Goal: Task Accomplishment & Management: Manage account settings

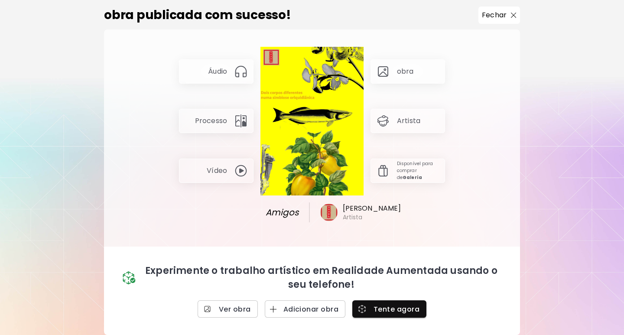
scroll to position [4, 0]
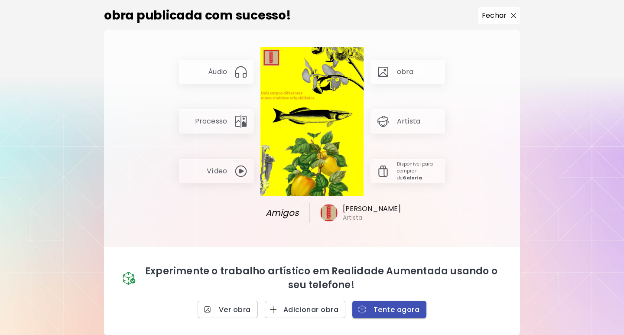
click at [392, 310] on span "Tente agora" at bounding box center [389, 309] width 60 height 9
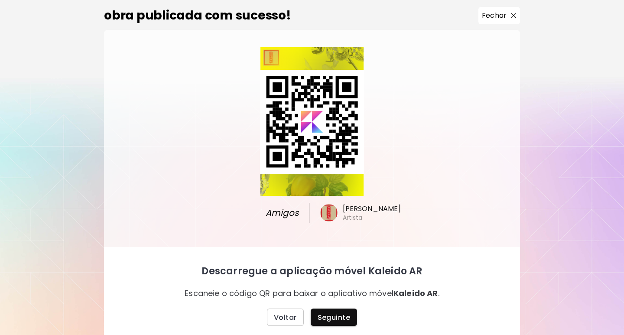
scroll to position [0, 0]
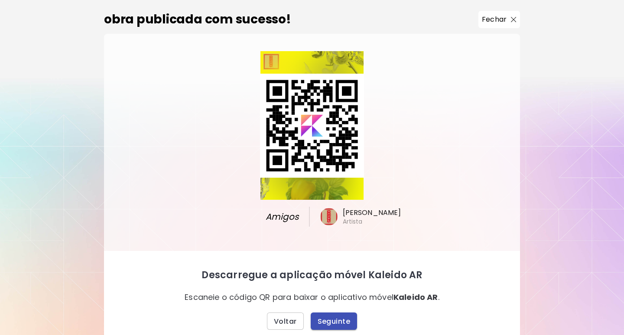
click at [329, 322] on span "Seguinte" at bounding box center [334, 321] width 33 height 9
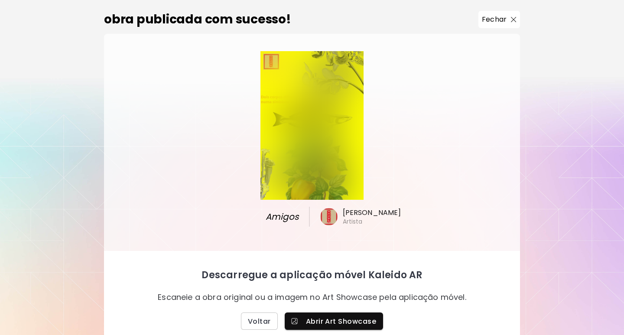
click at [329, 322] on span "Abrir Art Showcase" at bounding box center [334, 321] width 84 height 9
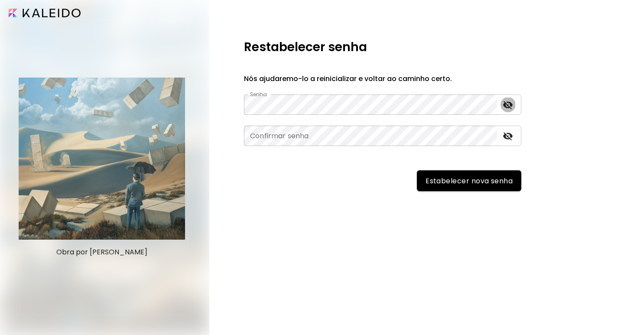
click at [508, 109] on icon "toggle password visibility" at bounding box center [508, 105] width 10 height 10
click at [508, 134] on icon "toggle password visibility" at bounding box center [508, 136] width 10 height 10
click at [478, 176] on span "Estabelecer nova senha" at bounding box center [468, 180] width 87 height 9
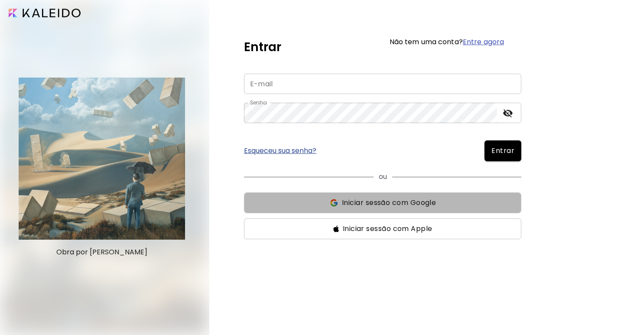
click at [393, 202] on span "Iniciar sessão com Google" at bounding box center [389, 203] width 94 height 10
